Goal: Information Seeking & Learning: Find specific fact

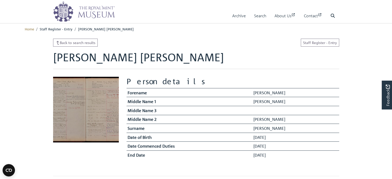
click at [89, 12] on img at bounding box center [84, 11] width 62 height 21
click at [31, 29] on link "Home" at bounding box center [29, 29] width 9 height 5
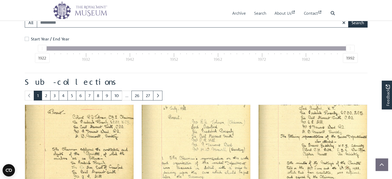
scroll to position [129, 0]
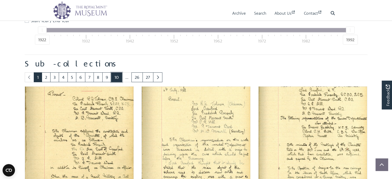
click at [114, 78] on link "10" at bounding box center [116, 77] width 11 height 10
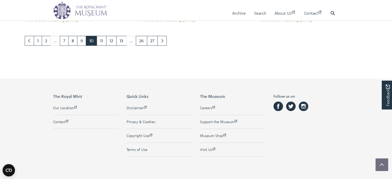
scroll to position [567, 0]
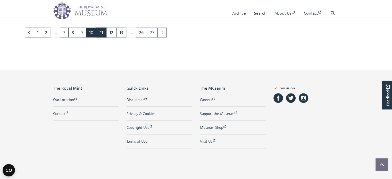
click at [103, 34] on link "11" at bounding box center [102, 33] width 10 height 10
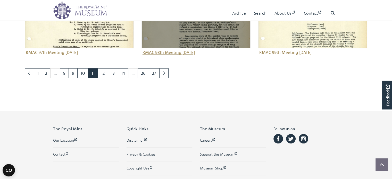
scroll to position [542, 0]
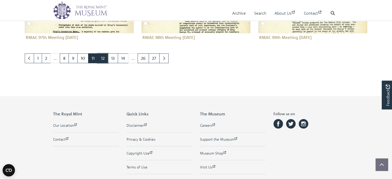
click at [102, 59] on link "12" at bounding box center [103, 58] width 10 height 10
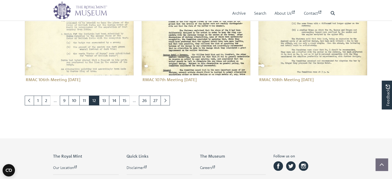
scroll to position [516, 0]
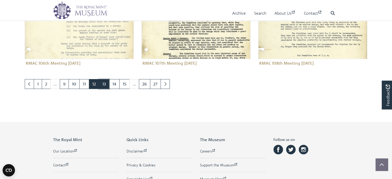
click at [102, 86] on link "13" at bounding box center [104, 84] width 10 height 10
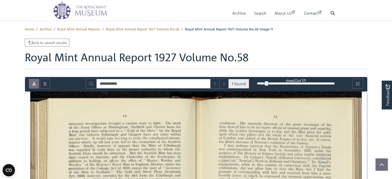
scroll to position [129, 0]
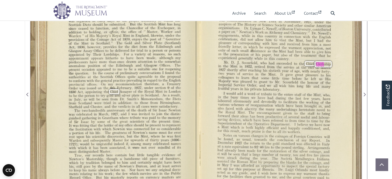
click at [80, 12] on img at bounding box center [80, 10] width 54 height 18
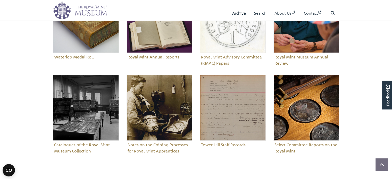
scroll to position [258, 0]
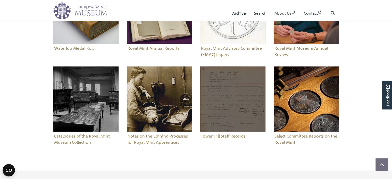
click at [240, 104] on img "Sub-collection" at bounding box center [233, 99] width 66 height 66
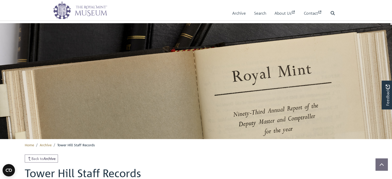
scroll to position [161, 0]
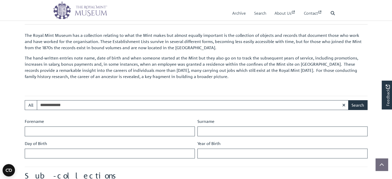
type input "**********"
click at [348, 100] on button "Search" at bounding box center [357, 105] width 19 height 10
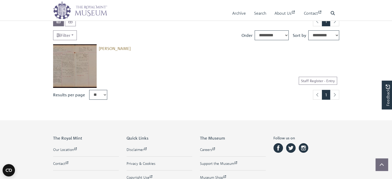
scroll to position [26, 0]
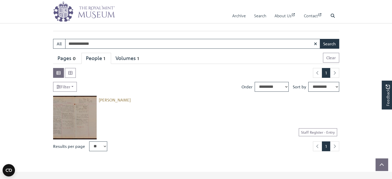
click at [71, 126] on img at bounding box center [75, 118] width 44 height 44
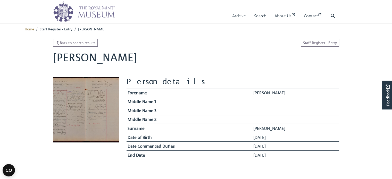
click at [83, 104] on img at bounding box center [86, 110] width 66 height 66
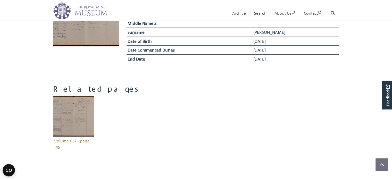
scroll to position [103, 0]
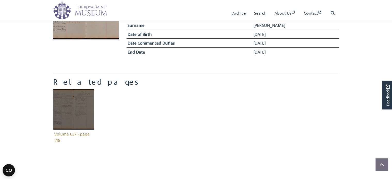
click at [82, 111] on img "Item related to this entity" at bounding box center [73, 109] width 41 height 41
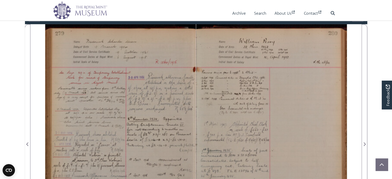
scroll to position [26, 0]
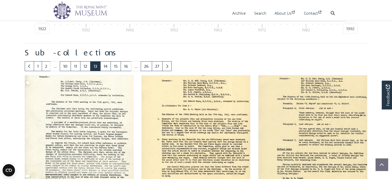
scroll to position [155, 0]
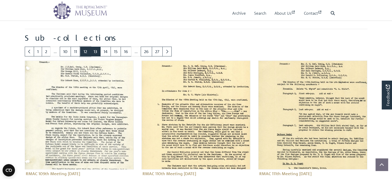
click at [84, 52] on link "12" at bounding box center [85, 52] width 10 height 10
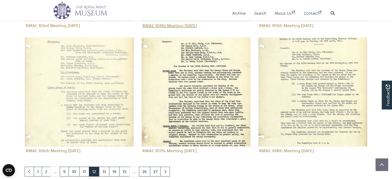
scroll to position [439, 0]
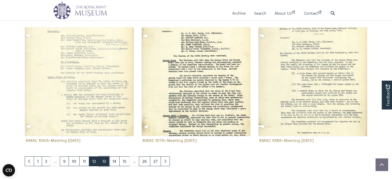
click at [101, 161] on link "13" at bounding box center [104, 162] width 10 height 10
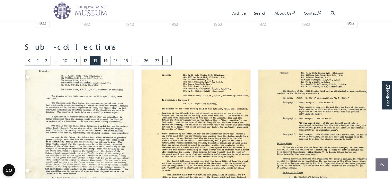
scroll to position [129, 0]
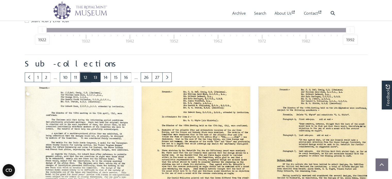
click at [84, 78] on link "12" at bounding box center [85, 77] width 10 height 10
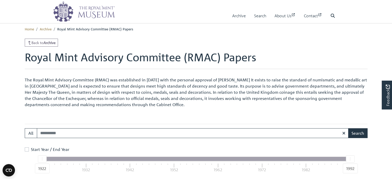
click at [50, 135] on input "Search:" at bounding box center [193, 133] width 312 height 10
type input "*****"
click at [348, 128] on button "Search" at bounding box center [357, 133] width 19 height 10
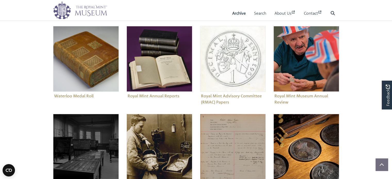
scroll to position [206, 0]
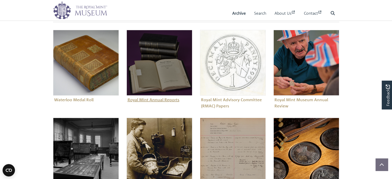
click at [151, 71] on img "Sub-collection" at bounding box center [160, 63] width 66 height 66
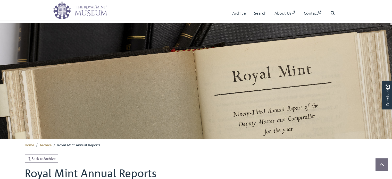
scroll to position [131, 0]
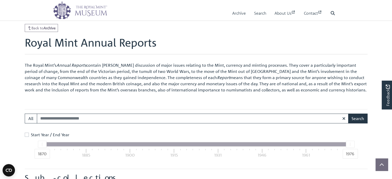
click at [89, 119] on input "Search:" at bounding box center [193, 119] width 312 height 10
type input "**********"
click at [31, 135] on label "Start Year / End Year" at bounding box center [50, 135] width 38 height 6
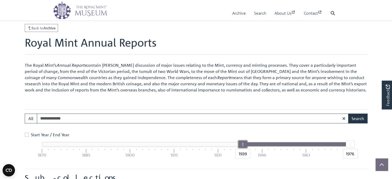
drag, startPoint x: 42, startPoint y: 147, endPoint x: 243, endPoint y: 144, distance: 201.2
click at [243, 144] on div "1939" at bounding box center [242, 144] width 9 height 7
click at [356, 118] on button "Search" at bounding box center [357, 119] width 19 height 10
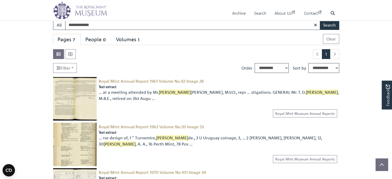
scroll to position [26, 0]
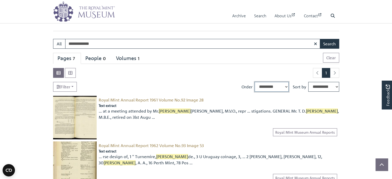
click at [278, 86] on select "**********" at bounding box center [272, 87] width 34 height 10
select select "****"
click at [255, 82] on select "**********" at bounding box center [272, 87] width 34 height 10
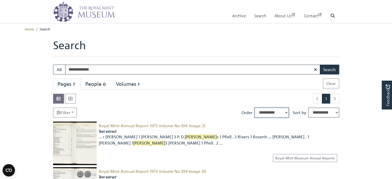
click at [272, 112] on select "**********" at bounding box center [272, 113] width 34 height 10
select select "***"
click at [255, 108] on select "**********" at bounding box center [272, 113] width 34 height 10
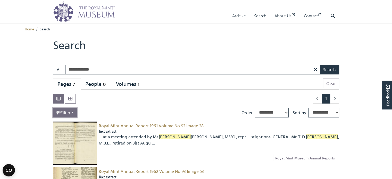
click at [73, 111] on link "Filter" at bounding box center [65, 113] width 24 height 10
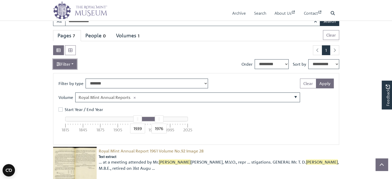
scroll to position [52, 0]
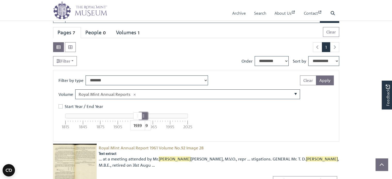
drag, startPoint x: 159, startPoint y: 115, endPoint x: 143, endPoint y: 118, distance: 15.9
click at [143, 118] on div at bounding box center [143, 116] width 8 height 7
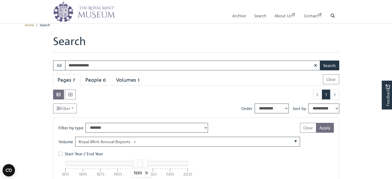
scroll to position [0, 0]
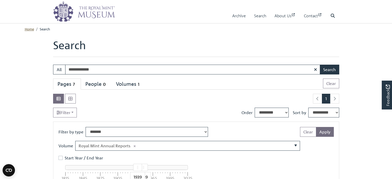
click at [28, 28] on link "Home" at bounding box center [29, 29] width 9 height 5
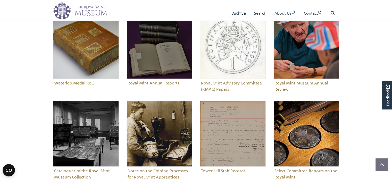
scroll to position [232, 0]
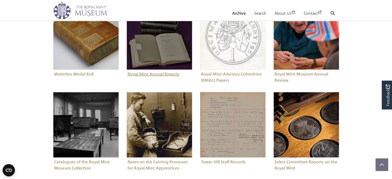
click at [149, 55] on img "Sub-collection" at bounding box center [160, 37] width 66 height 66
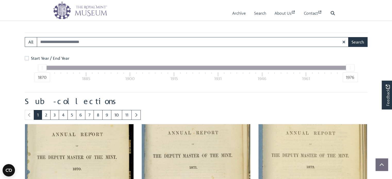
scroll to position [208, 0]
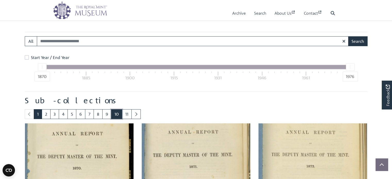
click at [117, 114] on link "10" at bounding box center [116, 114] width 11 height 10
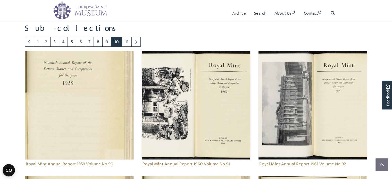
scroll to position [286, 0]
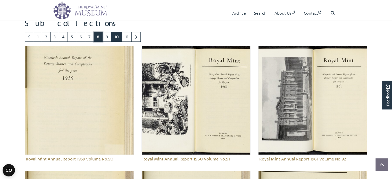
click at [98, 37] on link "8" at bounding box center [98, 37] width 9 height 10
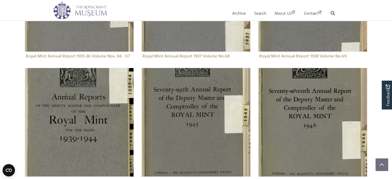
scroll to position [415, 0]
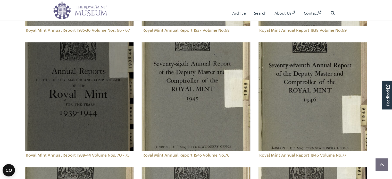
click at [82, 97] on img "Sub-collection" at bounding box center [79, 96] width 109 height 109
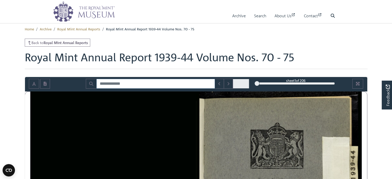
click at [122, 84] on input "Search for" at bounding box center [155, 84] width 119 height 10
click at [131, 84] on input "*****" at bounding box center [152, 84] width 113 height 10
drag, startPoint x: 122, startPoint y: 83, endPoint x: 98, endPoint y: 85, distance: 24.3
click at [98, 85] on input "*****" at bounding box center [152, 84] width 113 height 10
type input "**********"
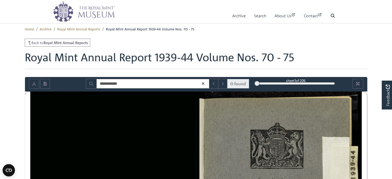
click at [204, 84] on icon at bounding box center [203, 84] width 2 height 2
type input "*****"
click at [240, 83] on span at bounding box center [241, 84] width 17 height 10
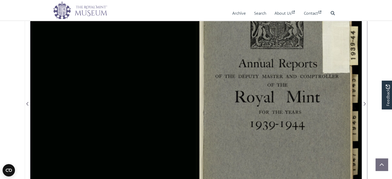
scroll to position [129, 0]
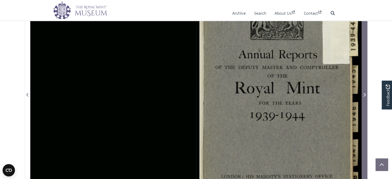
click at [363, 95] on icon "Next Page" at bounding box center [364, 95] width 3 height 4
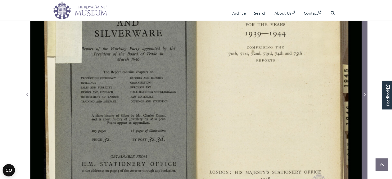
click at [363, 95] on icon "Next Page" at bounding box center [364, 95] width 3 height 4
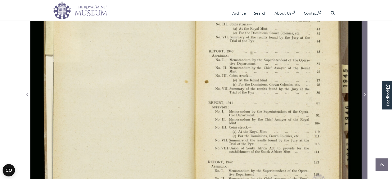
click at [363, 95] on icon "Next Page" at bounding box center [364, 95] width 3 height 4
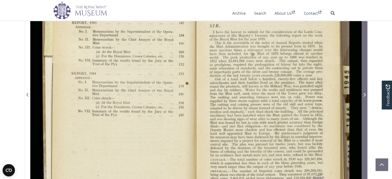
click at [363, 95] on icon "Next Page" at bounding box center [364, 95] width 3 height 4
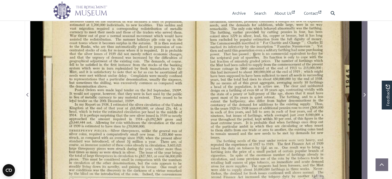
scroll to position [26, 0]
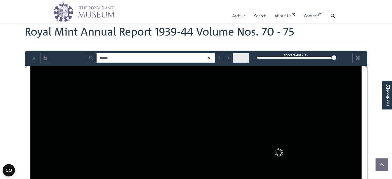
drag, startPoint x: 259, startPoint y: 58, endPoint x: 334, endPoint y: 61, distance: 74.8
click at [334, 61] on div "sheet 204 of 206 204 ***" at bounding box center [296, 58] width 86 height 10
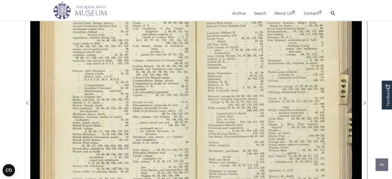
scroll to position [129, 0]
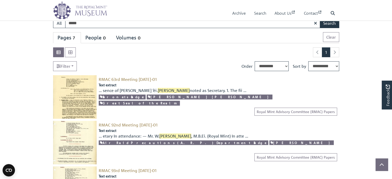
scroll to position [52, 0]
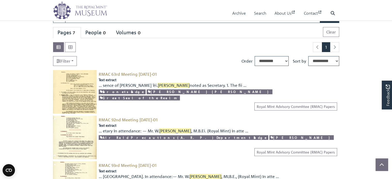
click at [72, 91] on img at bounding box center [75, 92] width 44 height 44
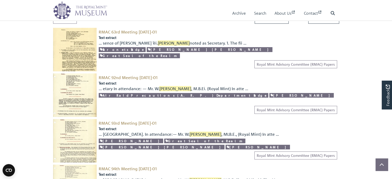
scroll to position [103, 0]
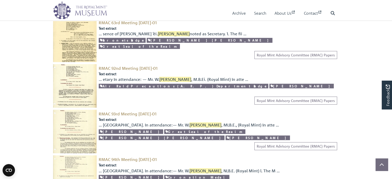
click at [78, 88] on img at bounding box center [75, 86] width 44 height 44
click at [70, 88] on img at bounding box center [75, 86] width 44 height 44
click at [73, 130] on img at bounding box center [75, 132] width 44 height 44
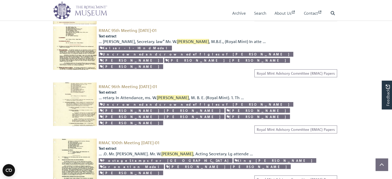
scroll to position [335, 0]
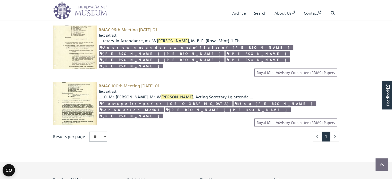
click at [71, 89] on img at bounding box center [75, 104] width 44 height 44
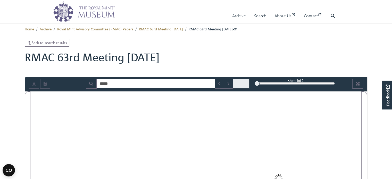
type input "*****"
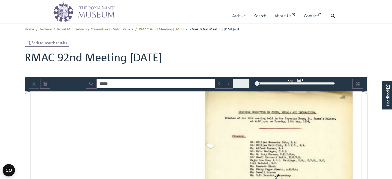
type input "*****"
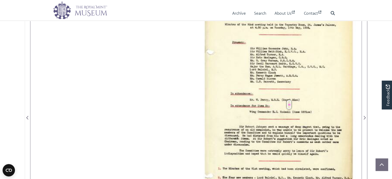
scroll to position [103, 0]
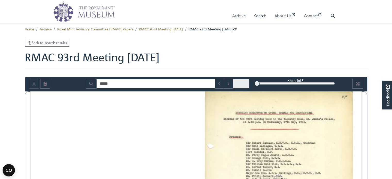
type input "*****"
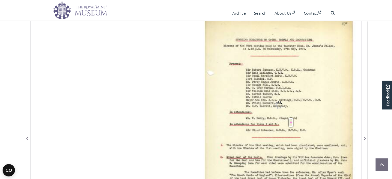
scroll to position [77, 0]
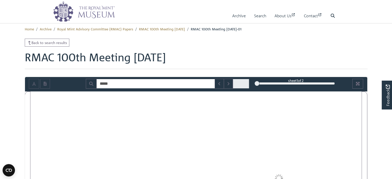
type input "*****"
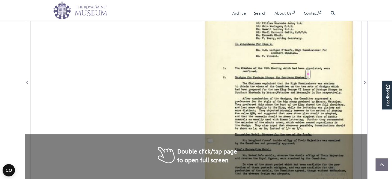
scroll to position [155, 0]
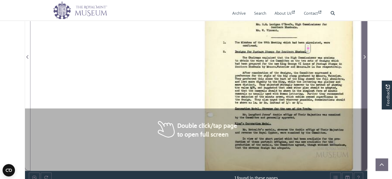
click at [364, 57] on icon "Next Page" at bounding box center [364, 57] width 3 height 4
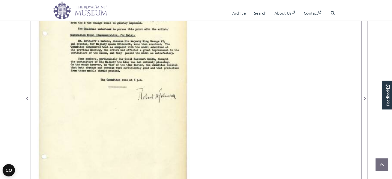
scroll to position [77, 0]
